Goal: Find specific page/section: Find specific page/section

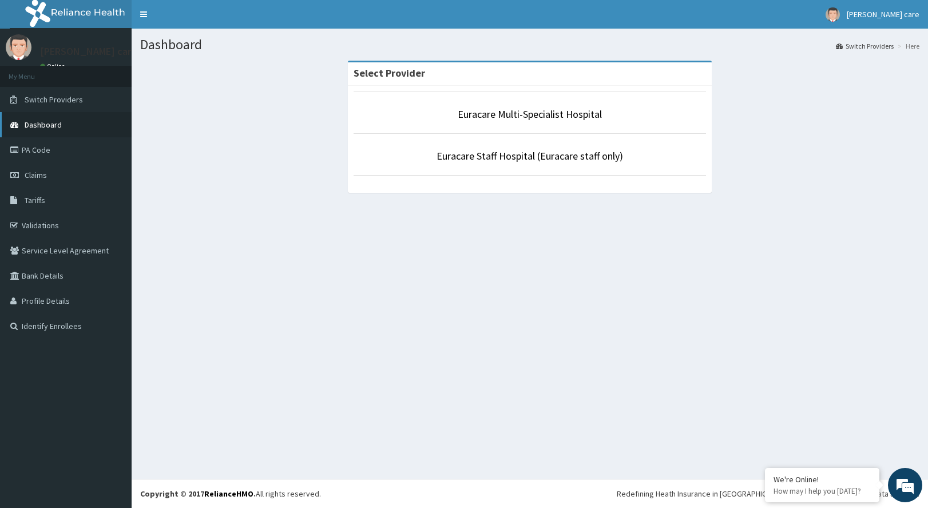
click at [50, 123] on span "Dashboard" at bounding box center [43, 125] width 37 height 10
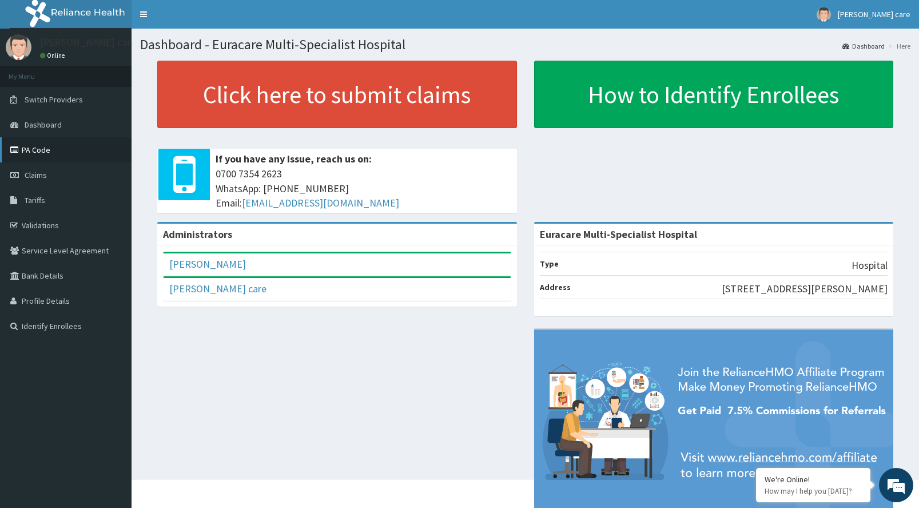
click at [41, 148] on link "PA Code" at bounding box center [66, 149] width 132 height 25
